Goal: Find specific page/section: Find specific page/section

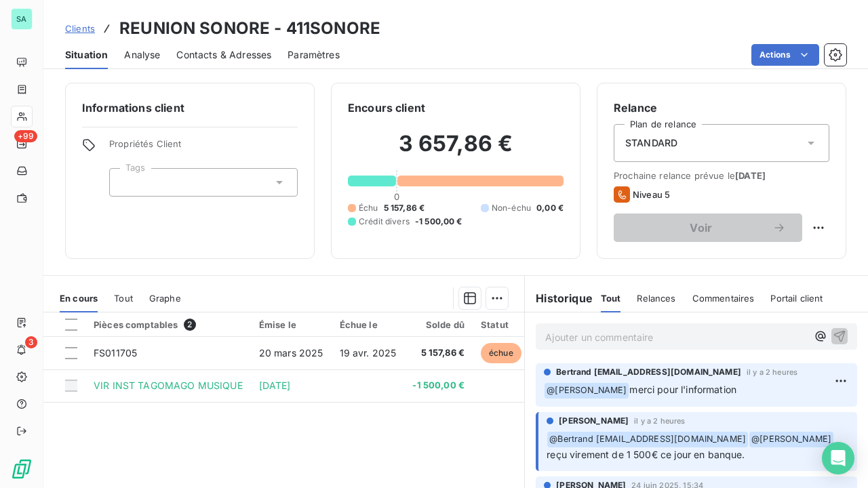
click at [78, 28] on span "Clients" at bounding box center [80, 28] width 30 height 11
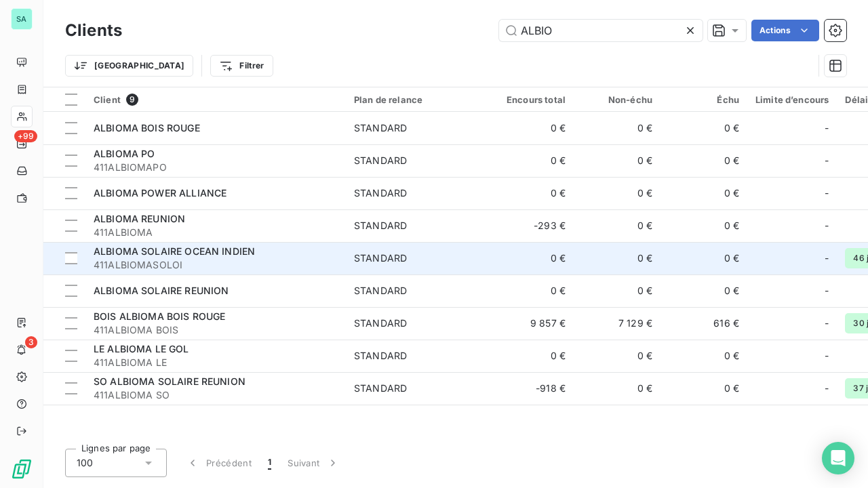
type input "ALBIO"
click at [198, 264] on span "411ALBIOMASOLOI" at bounding box center [216, 265] width 244 height 14
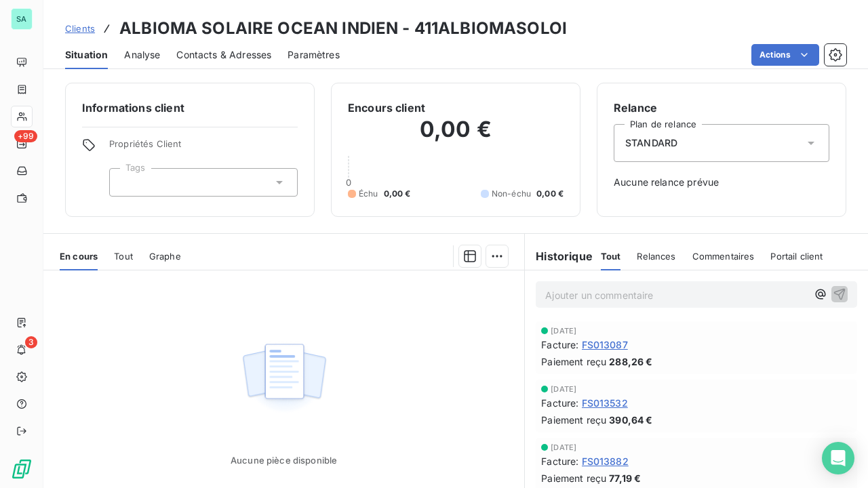
click at [81, 31] on span "Clients" at bounding box center [80, 28] width 30 height 11
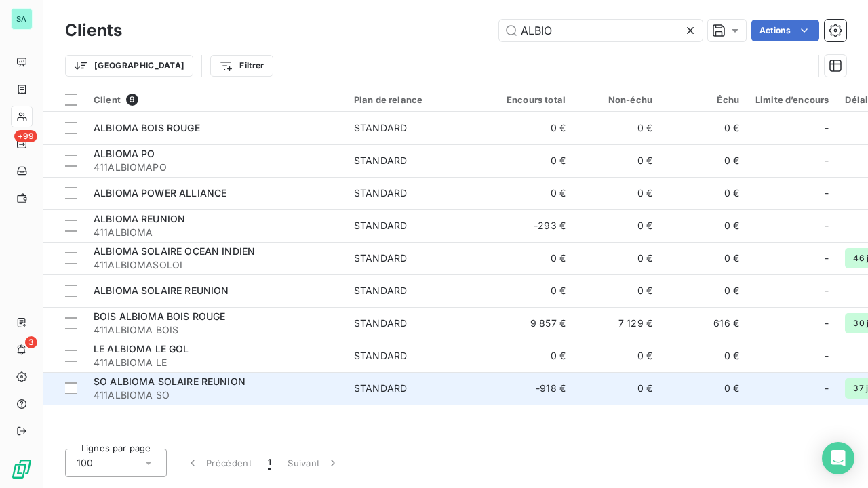
click at [177, 379] on span "SO ALBIOMA SOLAIRE REUNION" at bounding box center [170, 382] width 152 height 12
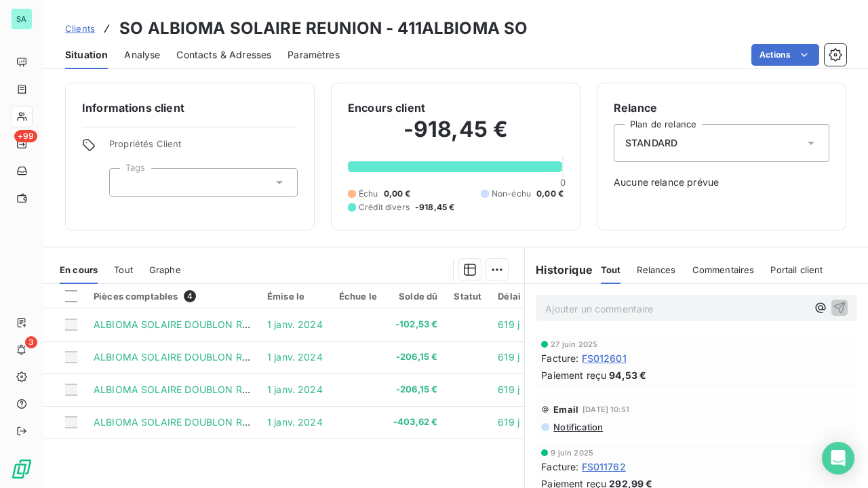
click at [80, 24] on span "Clients" at bounding box center [80, 28] width 30 height 11
